Goal: Information Seeking & Learning: Check status

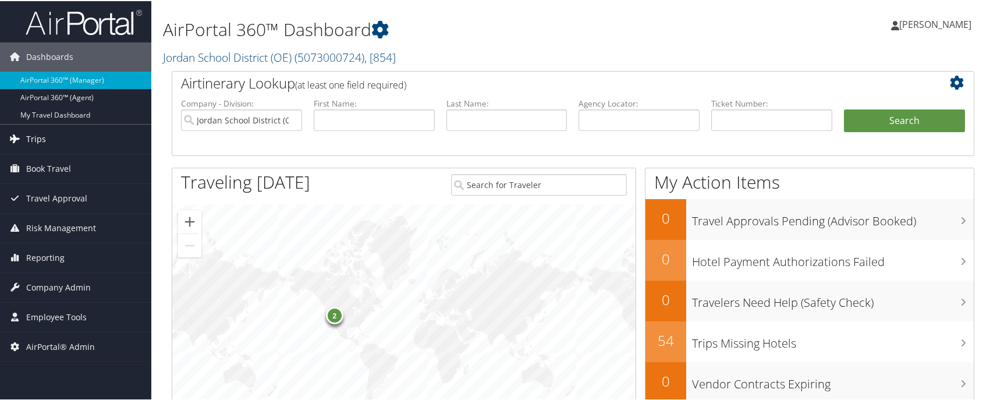
click at [77, 143] on link "Trips" at bounding box center [75, 137] width 151 height 29
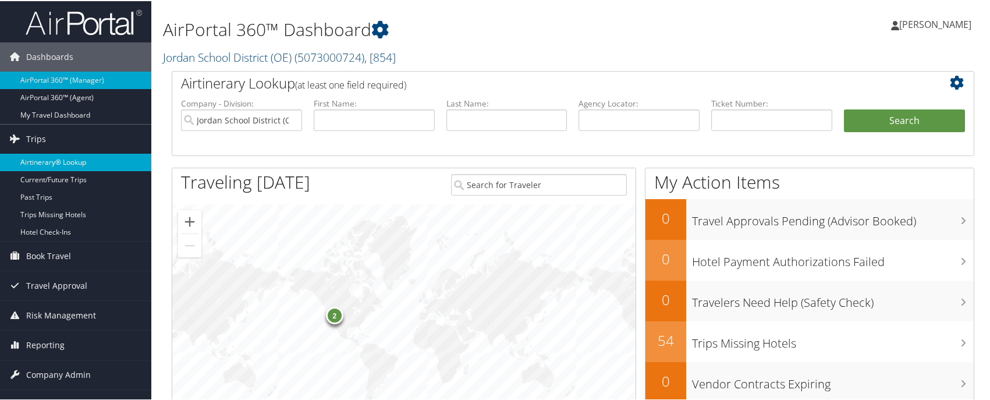
click at [69, 161] on link "Airtinerary® Lookup" at bounding box center [75, 160] width 151 height 17
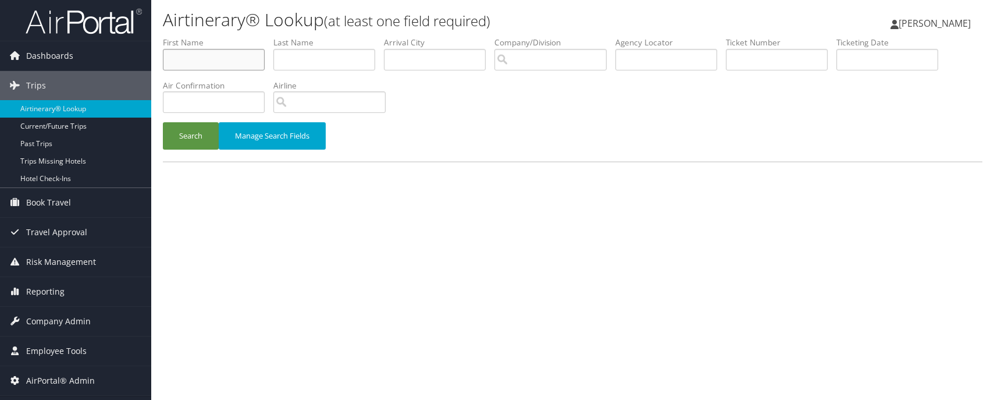
click at [211, 63] on input "text" at bounding box center [214, 60] width 102 height 22
type input "[PERSON_NAME]"
click at [196, 140] on button "Search" at bounding box center [191, 135] width 56 height 27
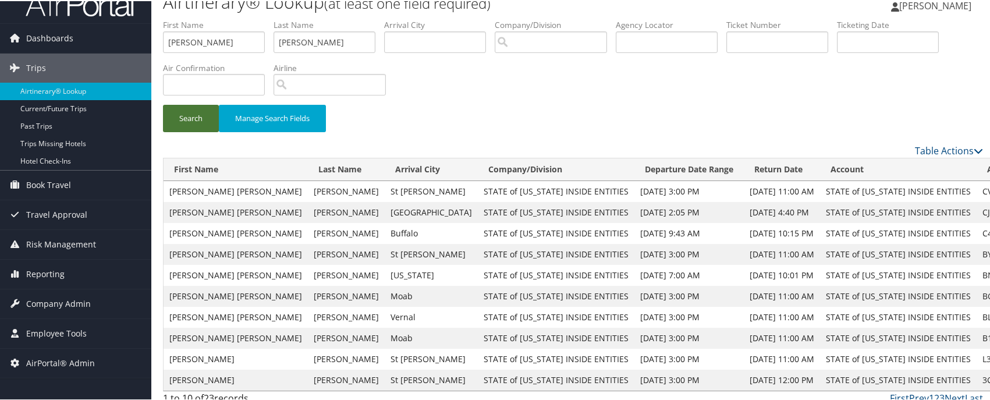
scroll to position [29, 0]
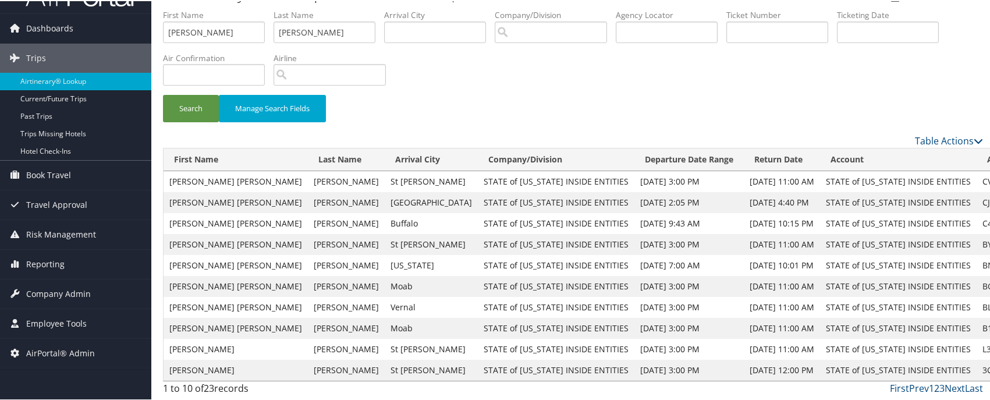
click at [934, 387] on link "2" at bounding box center [936, 387] width 5 height 13
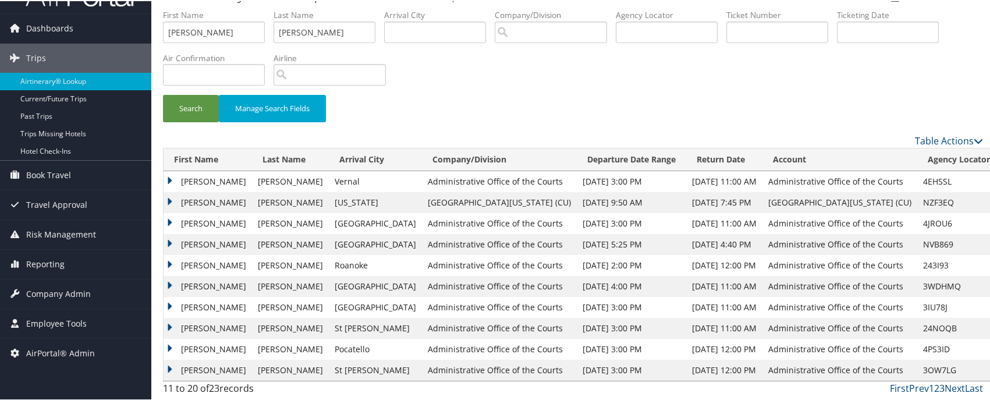
click at [939, 386] on link "3" at bounding box center [941, 387] width 5 height 13
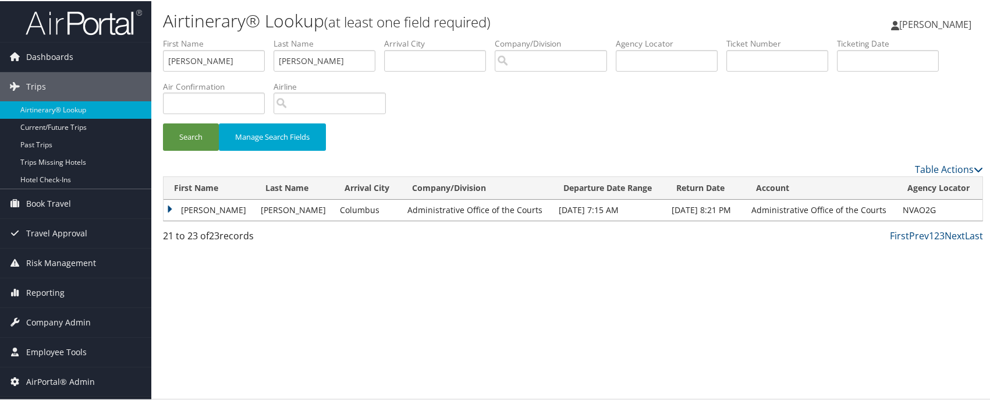
scroll to position [0, 0]
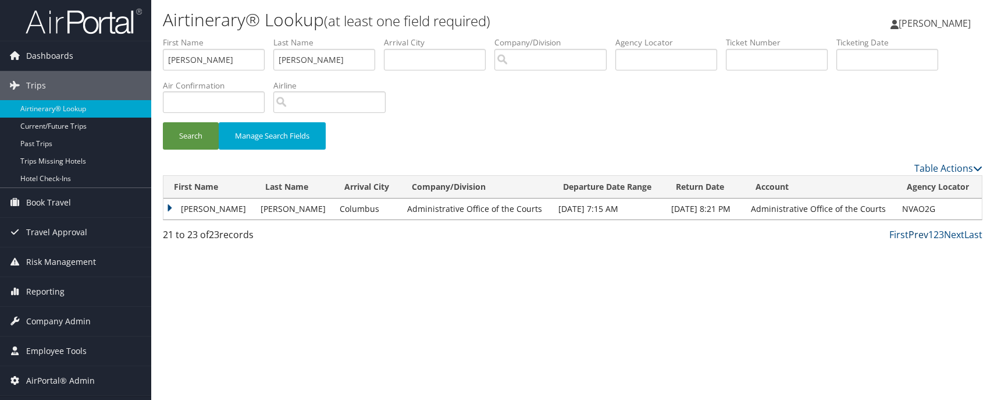
click at [922, 233] on link "Prev" at bounding box center [919, 234] width 20 height 13
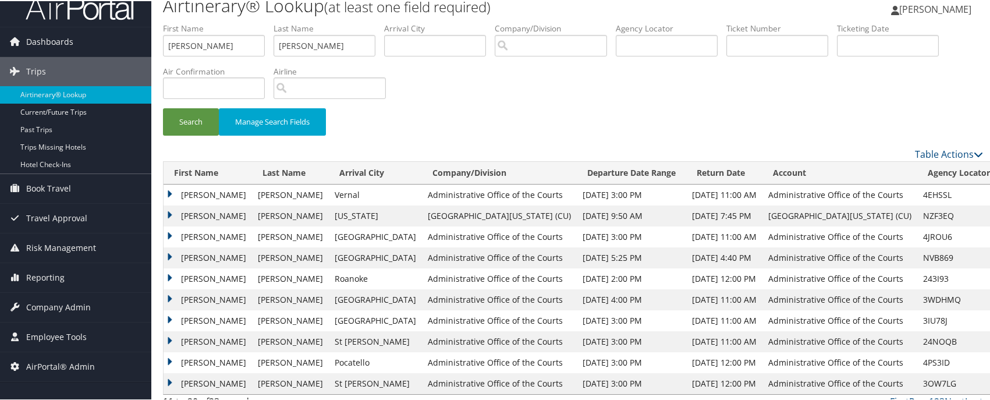
scroll to position [29, 0]
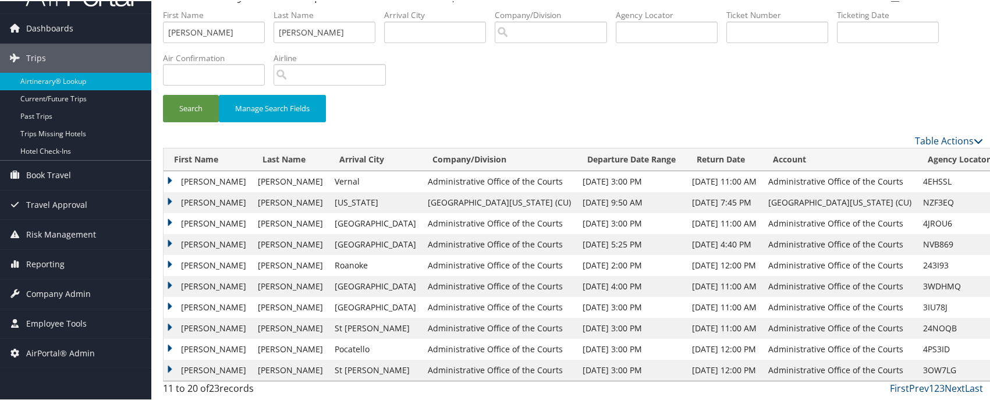
click at [929, 388] on link "1" at bounding box center [931, 387] width 5 height 13
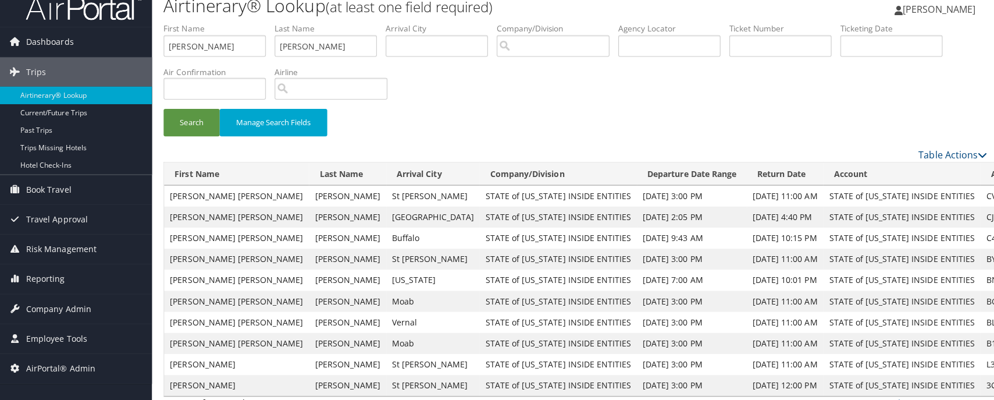
scroll to position [0, 0]
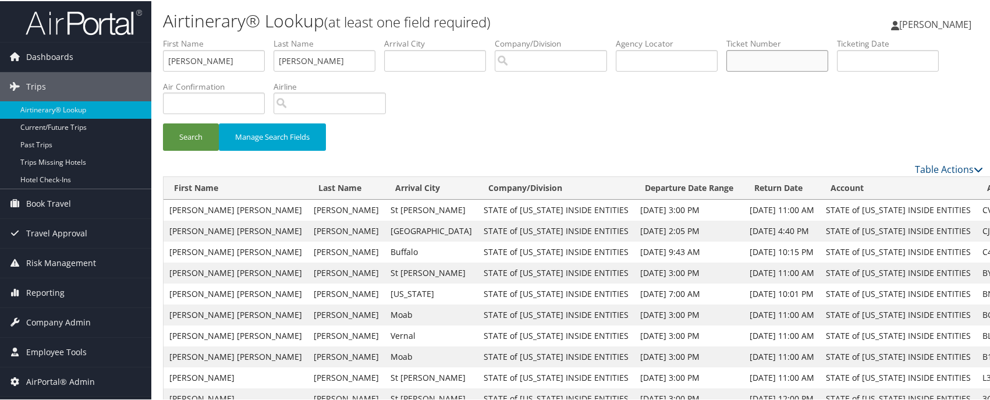
click at [780, 63] on input "text" at bounding box center [777, 60] width 102 height 22
paste input "006 7231 499736"
click at [780, 63] on input "006 7231 499736" at bounding box center [777, 60] width 102 height 22
type input "0067231499736"
click at [182, 131] on button "Search" at bounding box center [191, 135] width 56 height 27
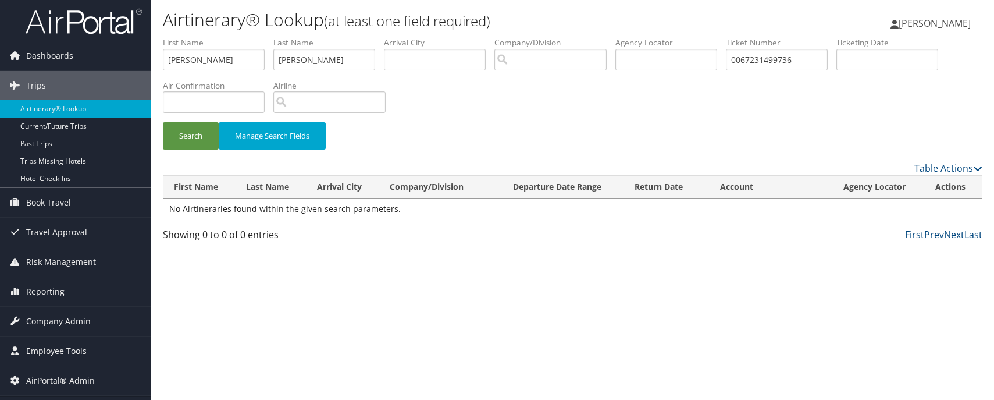
click at [418, 92] on div "Search Manage Search Fields" at bounding box center [572, 99] width 837 height 125
click at [663, 59] on input "text" at bounding box center [667, 60] width 102 height 22
paste input "BTWYBH"
type input "BTWYBH"
drag, startPoint x: 829, startPoint y: 66, endPoint x: 742, endPoint y: 74, distance: 87.1
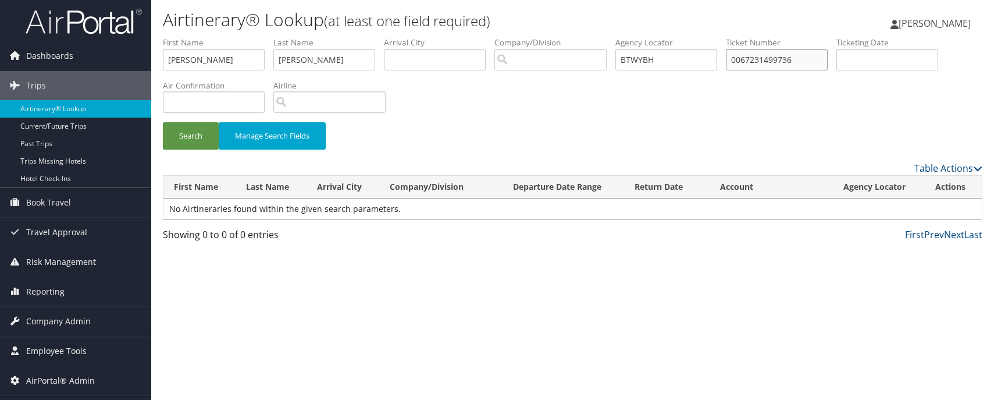
click at [742, 74] on li "Ticket Number 0067231499736" at bounding box center [781, 58] width 111 height 42
drag, startPoint x: 322, startPoint y: 64, endPoint x: 262, endPoint y: 65, distance: 59.9
click at [262, 37] on ul "First Name amy Last Name hernandez Departure City Arrival City Company/Division…" at bounding box center [573, 37] width 820 height 0
drag, startPoint x: 170, startPoint y: 67, endPoint x: 140, endPoint y: 66, distance: 30.3
click at [140, 66] on div "Dashboards AirPortal 360™ (Manager) AirPortal 360™ (Agent) My Travel Dashboard …" at bounding box center [497, 200] width 994 height 400
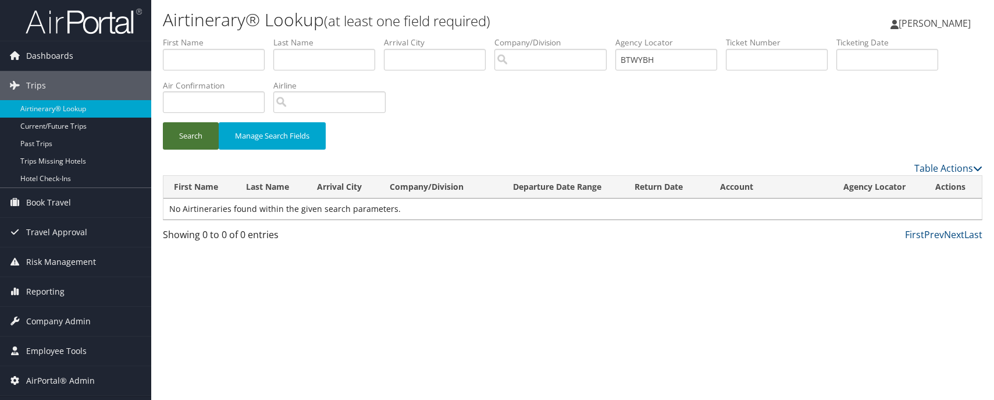
click at [186, 138] on button "Search" at bounding box center [191, 135] width 56 height 27
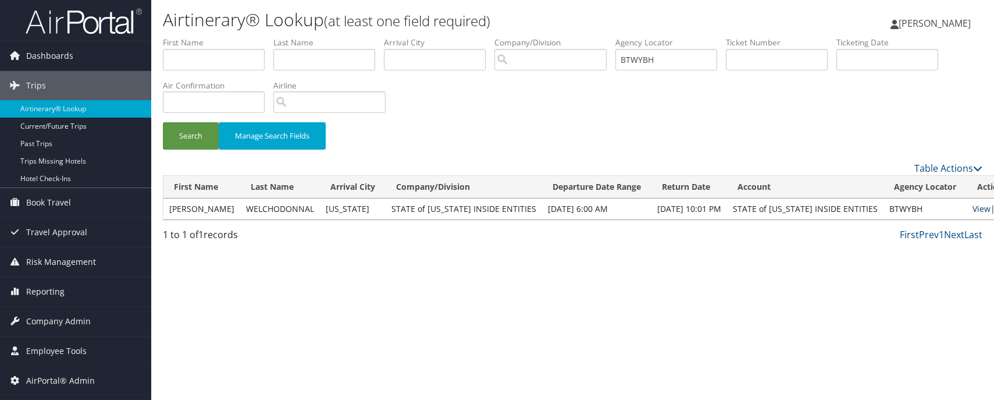
click at [973, 211] on link "View" at bounding box center [982, 208] width 18 height 11
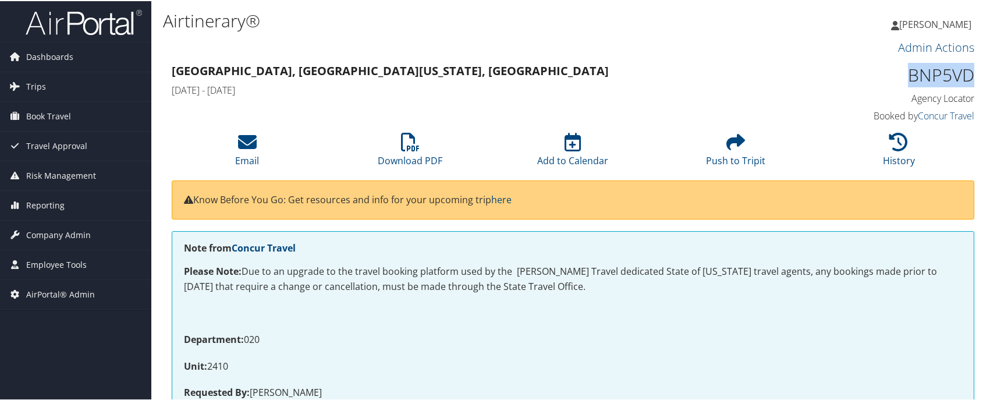
drag, startPoint x: 973, startPoint y: 74, endPoint x: 904, endPoint y: 70, distance: 70.0
click at [904, 70] on div "BNP5VD Agency Locator Agency Locator BNP5VD Booked by Concur Travel Booked by C…" at bounding box center [880, 92] width 205 height 66
copy h1 "BNP5VD"
click at [890, 144] on icon at bounding box center [898, 140] width 19 height 19
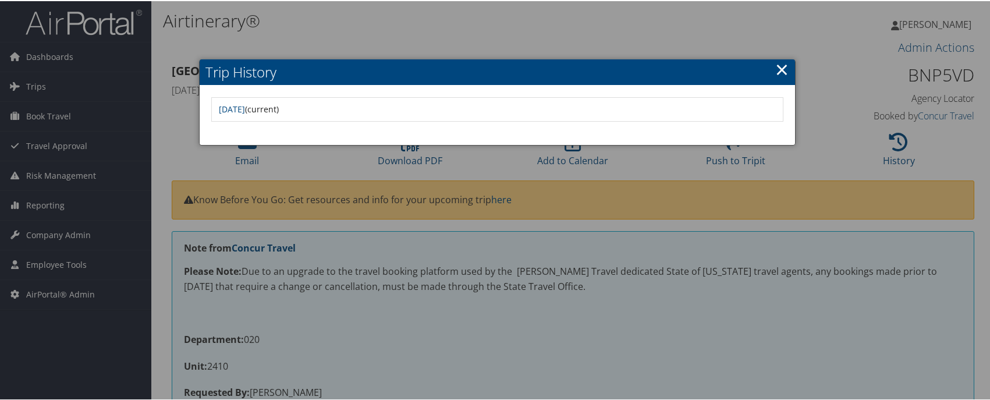
click at [776, 68] on link "×" at bounding box center [781, 67] width 13 height 23
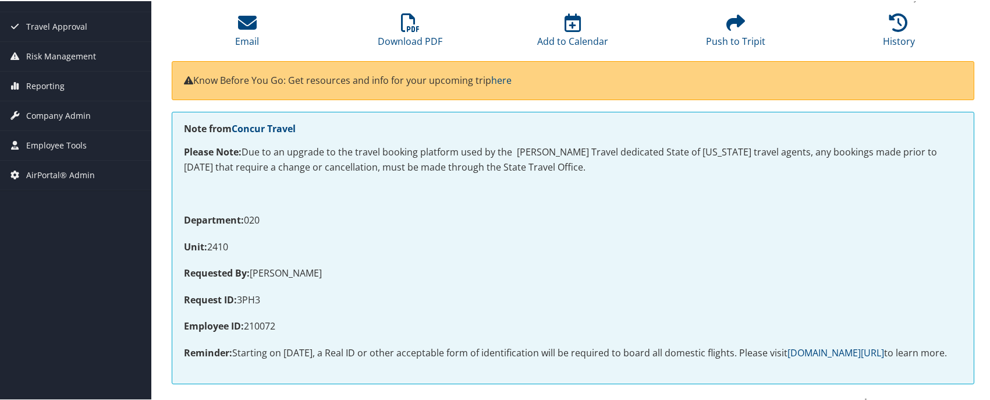
scroll to position [116, 0]
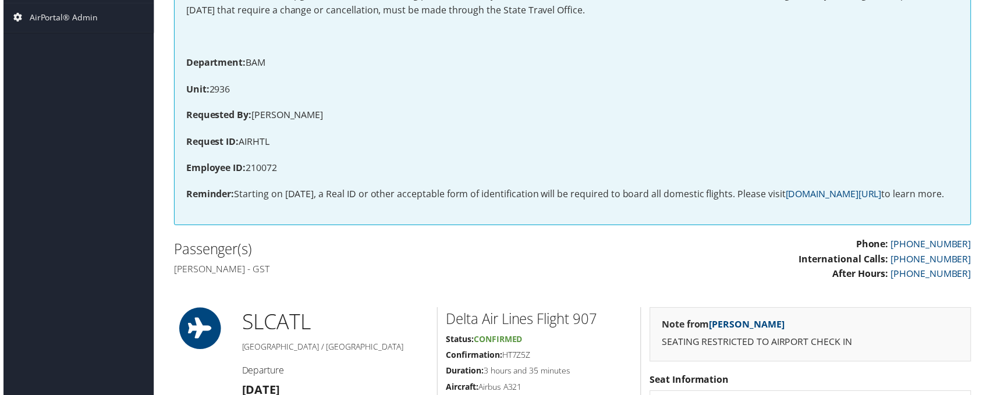
scroll to position [233, 0]
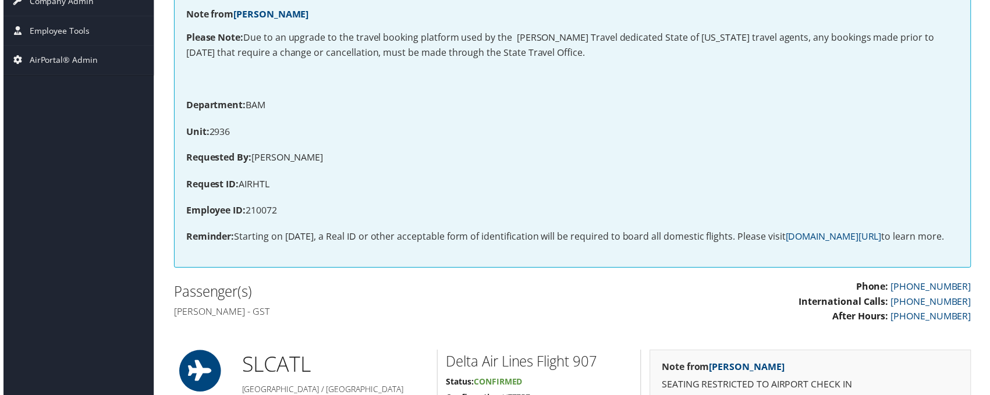
drag, startPoint x: 169, startPoint y: 330, endPoint x: 287, endPoint y: 329, distance: 117.5
click at [287, 325] on div "Passenger(s) Danalee Welchodonnal - GST" at bounding box center [368, 303] width 410 height 44
copy h4 "Danalee Welchodonnal"
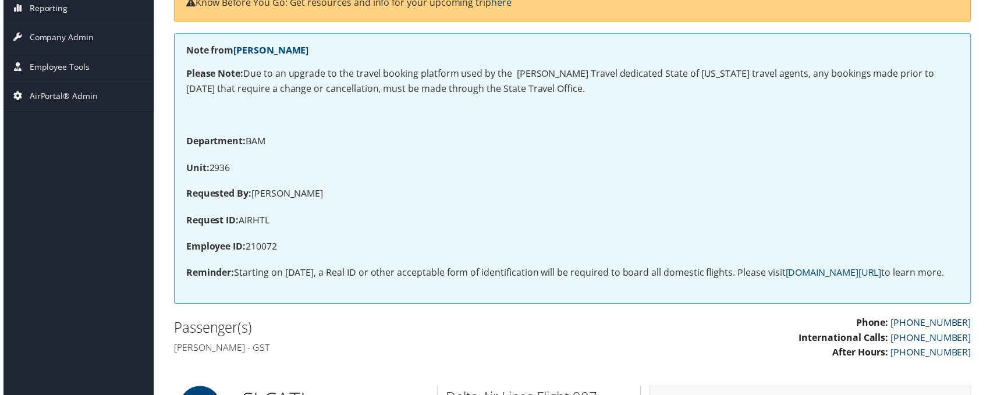
scroll to position [58, 0]
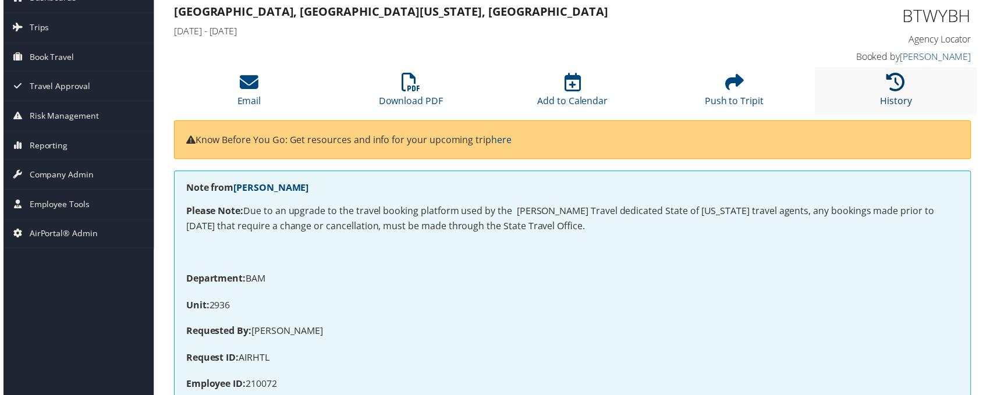
click at [890, 81] on icon at bounding box center [898, 82] width 19 height 19
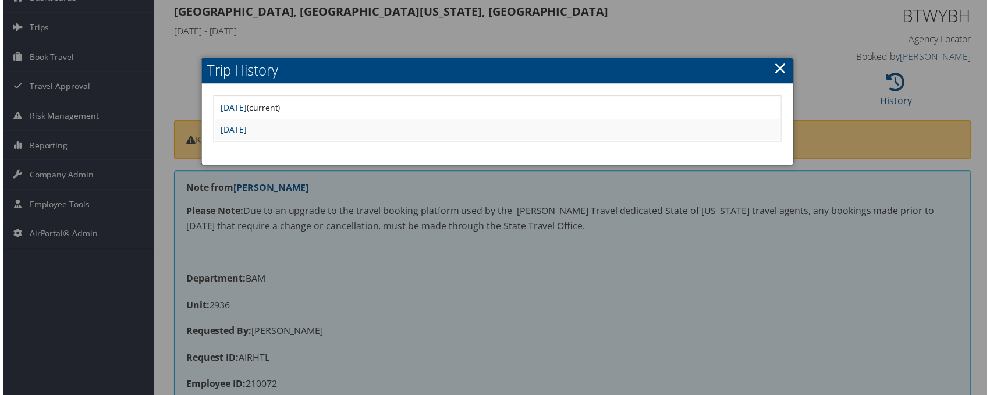
click at [163, 81] on div at bounding box center [497, 200] width 994 height 400
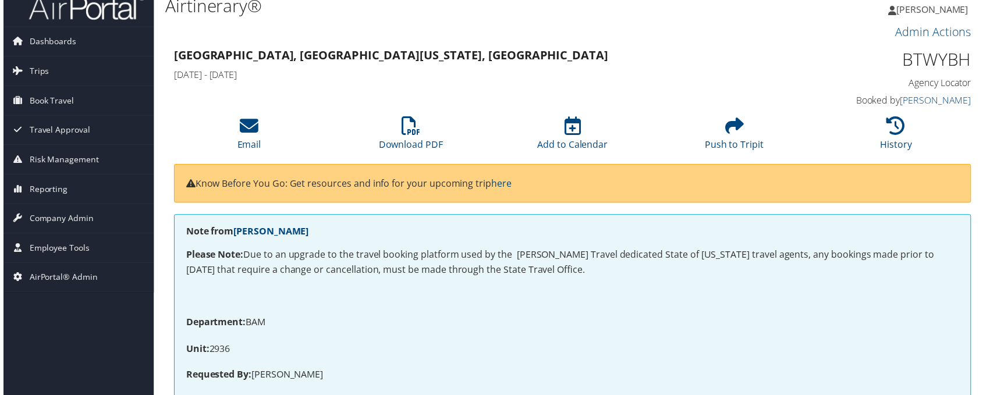
scroll to position [0, 0]
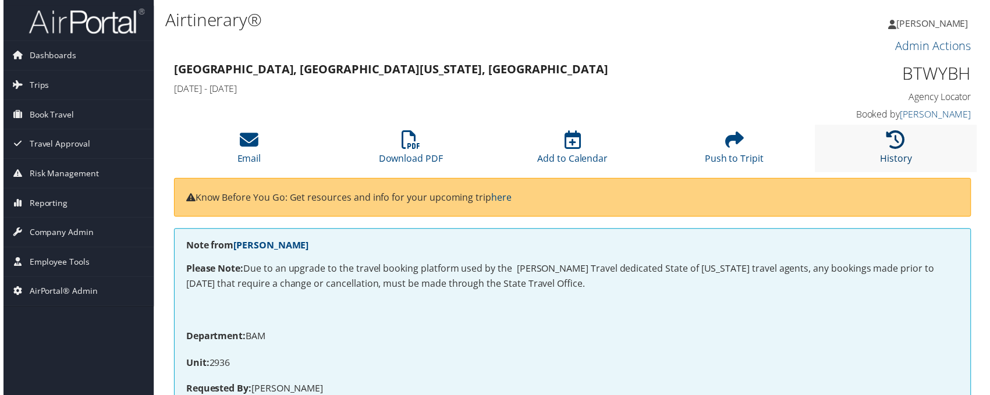
click at [902, 154] on link "History" at bounding box center [899, 152] width 32 height 28
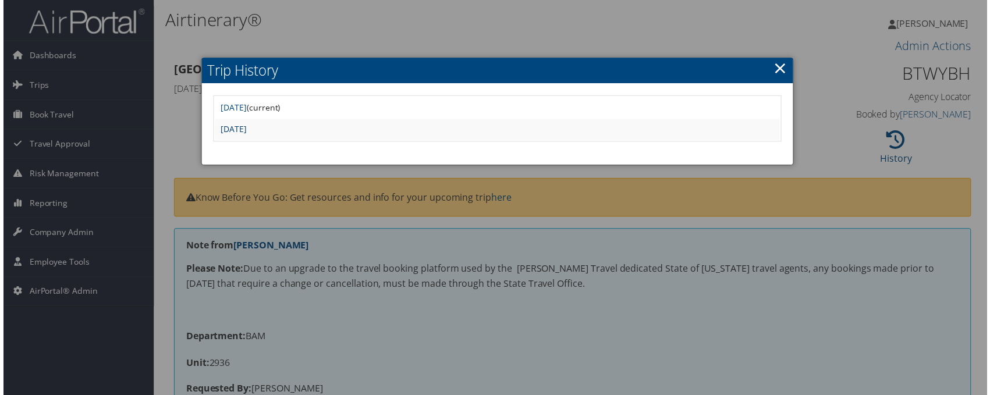
click at [245, 131] on link "Sat Mar 29 22:36:15 MDT 2025" at bounding box center [232, 130] width 26 height 11
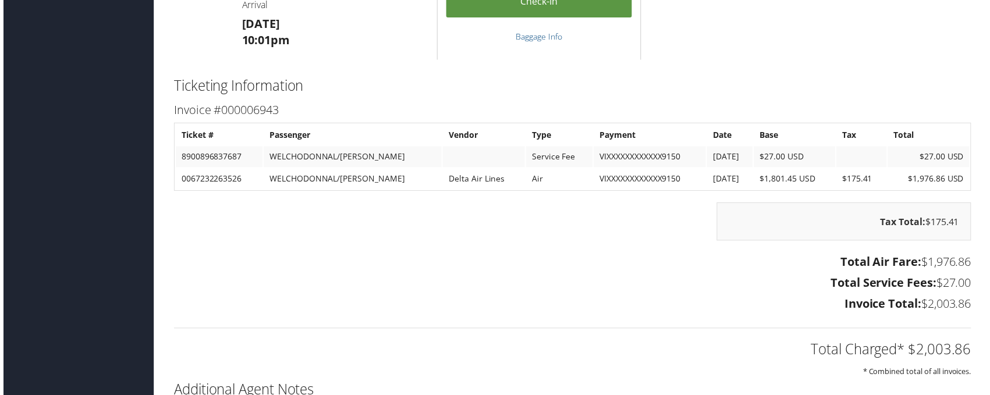
scroll to position [1338, 0]
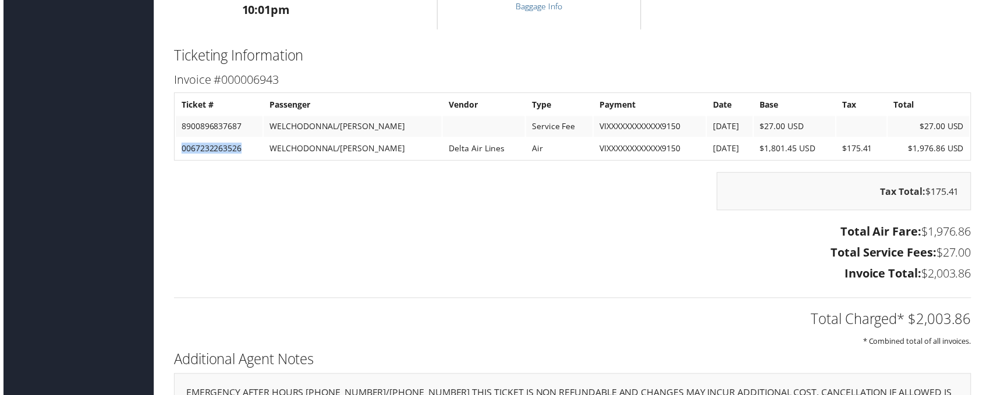
drag, startPoint x: 241, startPoint y: 166, endPoint x: 181, endPoint y: 167, distance: 60.5
click at [181, 160] on td "0067232263526" at bounding box center [216, 149] width 87 height 21
copy td "0067232263526"
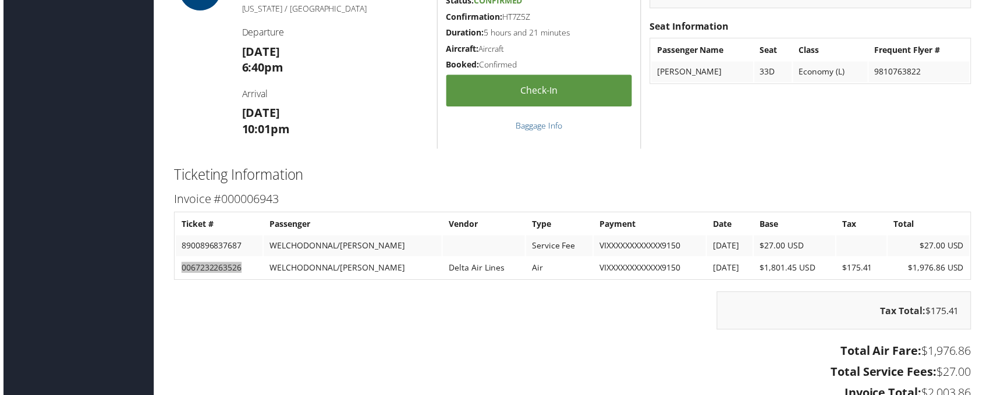
scroll to position [1222, 0]
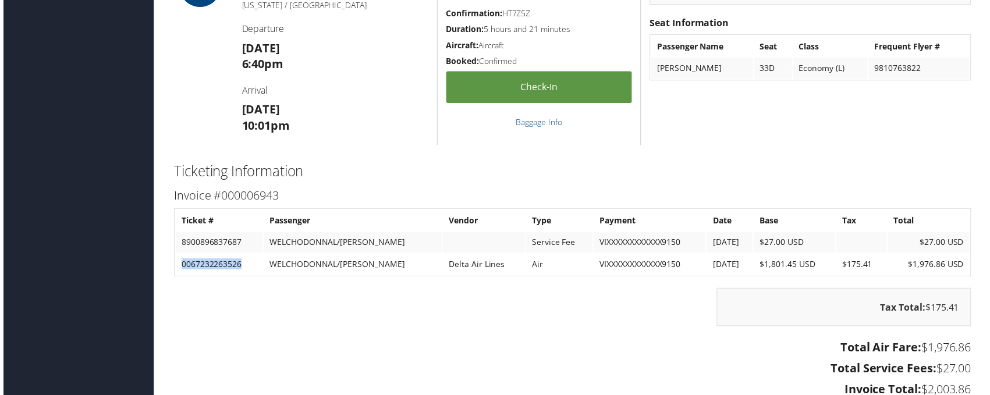
copy td "0067232263526"
